Goal: Find specific page/section: Find specific page/section

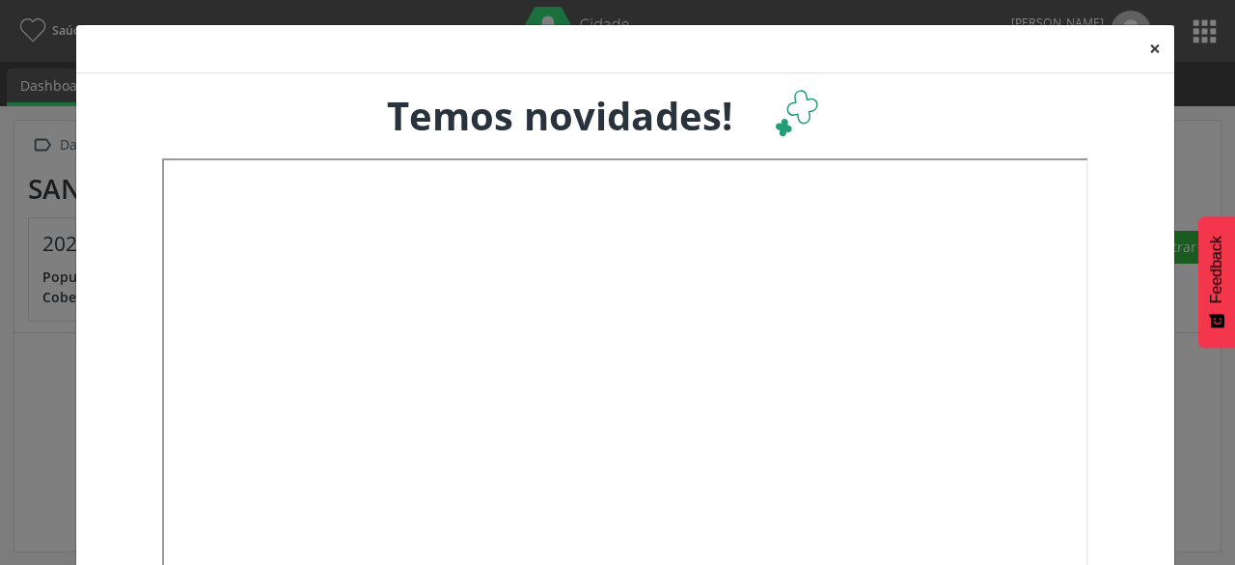
click at [1141, 49] on button "×" at bounding box center [1155, 48] width 39 height 47
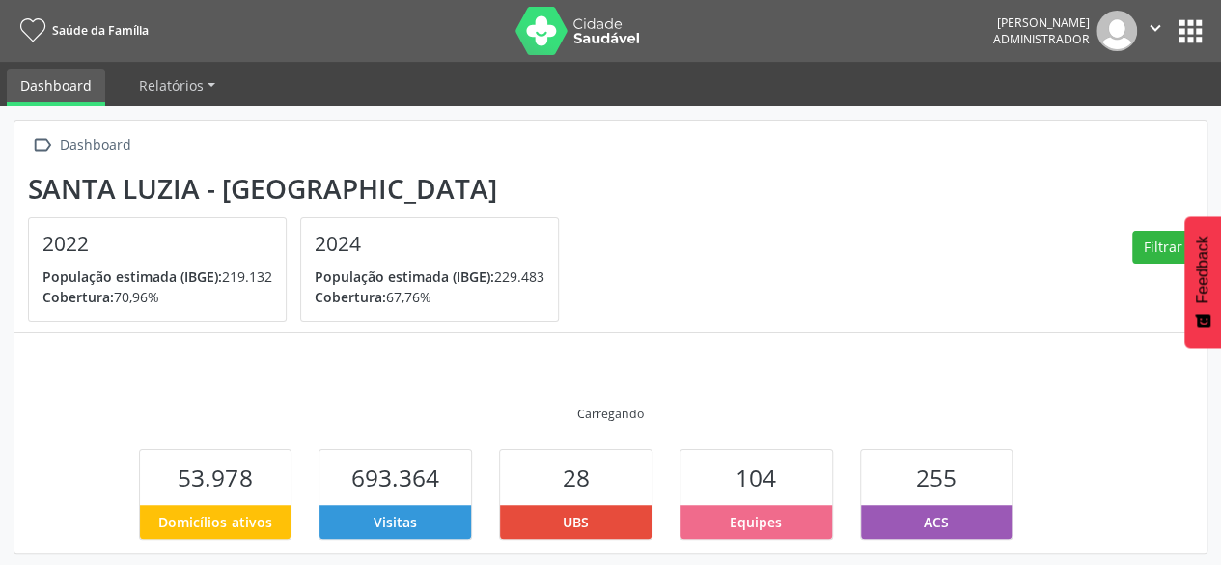
click at [1184, 49] on div "Bruno Philippi dos Santos Silva Administrador  Configurações Sair apps" at bounding box center [1100, 31] width 214 height 41
click at [1182, 36] on button "apps" at bounding box center [1191, 31] width 34 height 34
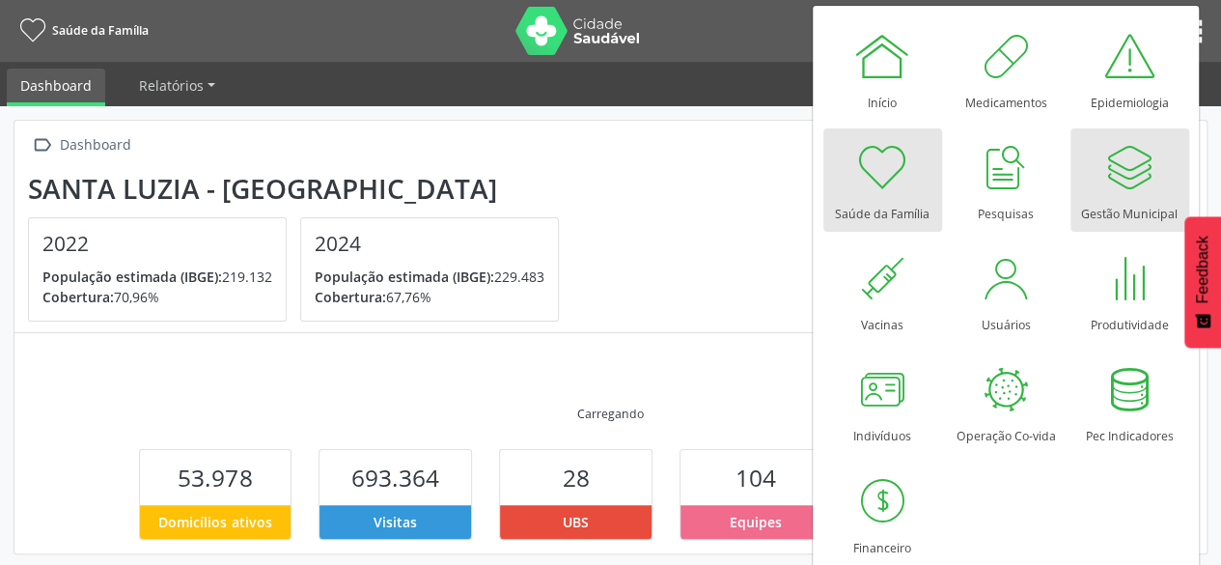
click at [1135, 187] on div at bounding box center [1129, 167] width 58 height 58
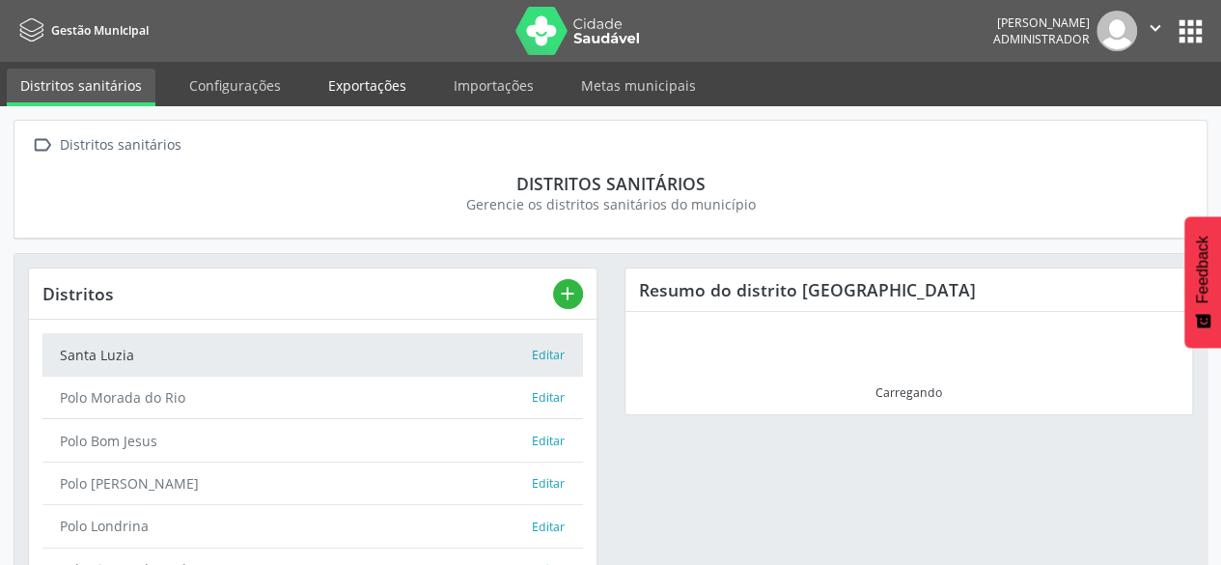
click at [360, 92] on link "Exportações" at bounding box center [367, 86] width 105 height 34
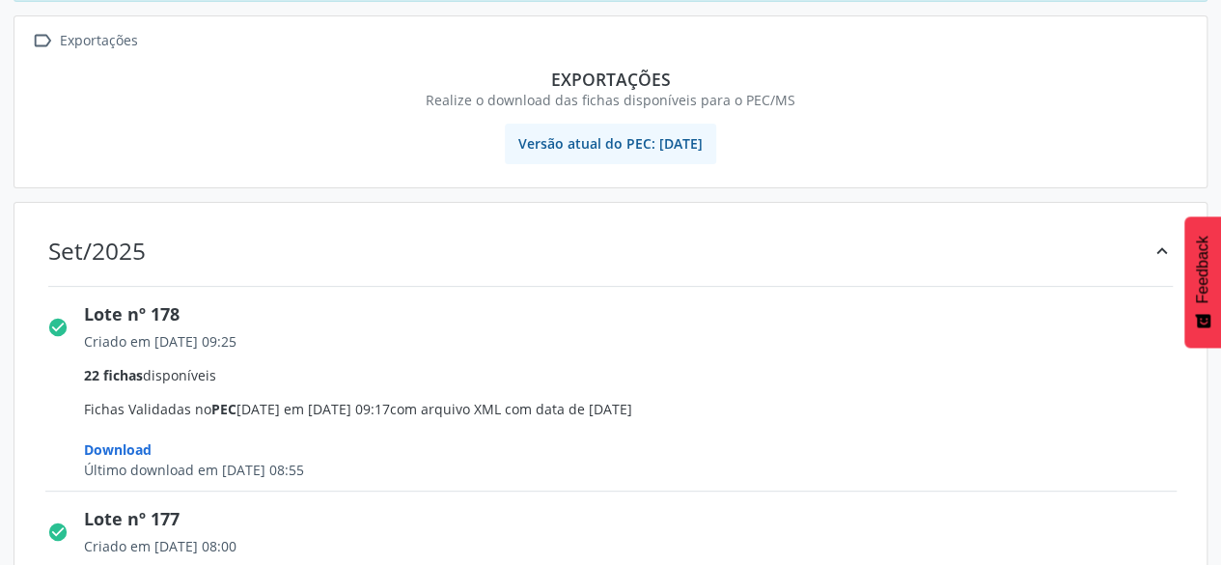
scroll to position [386, 0]
